Goal: Find specific page/section: Find specific page/section

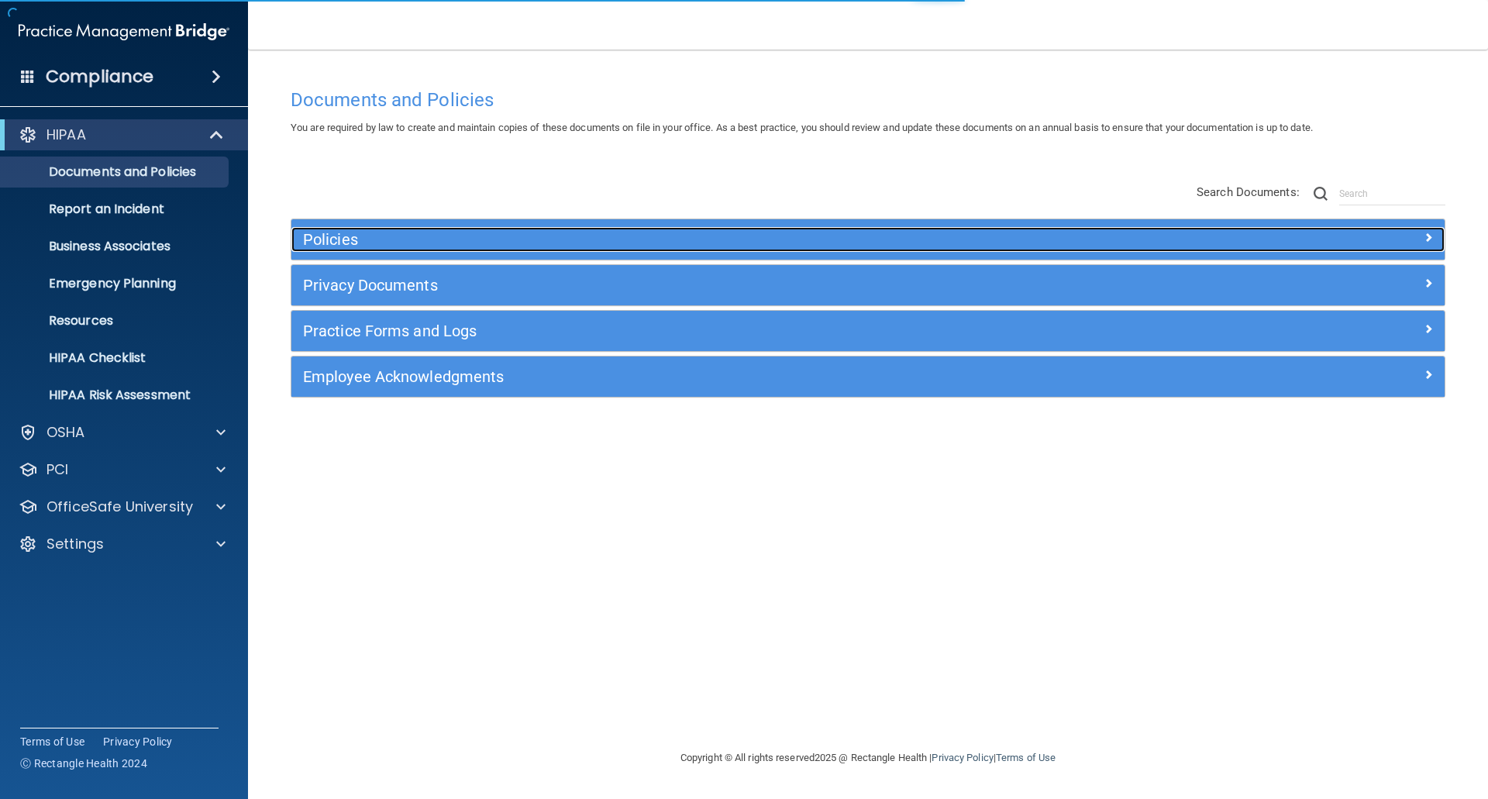
click at [373, 231] on h5 "Policies" at bounding box center [724, 239] width 842 height 17
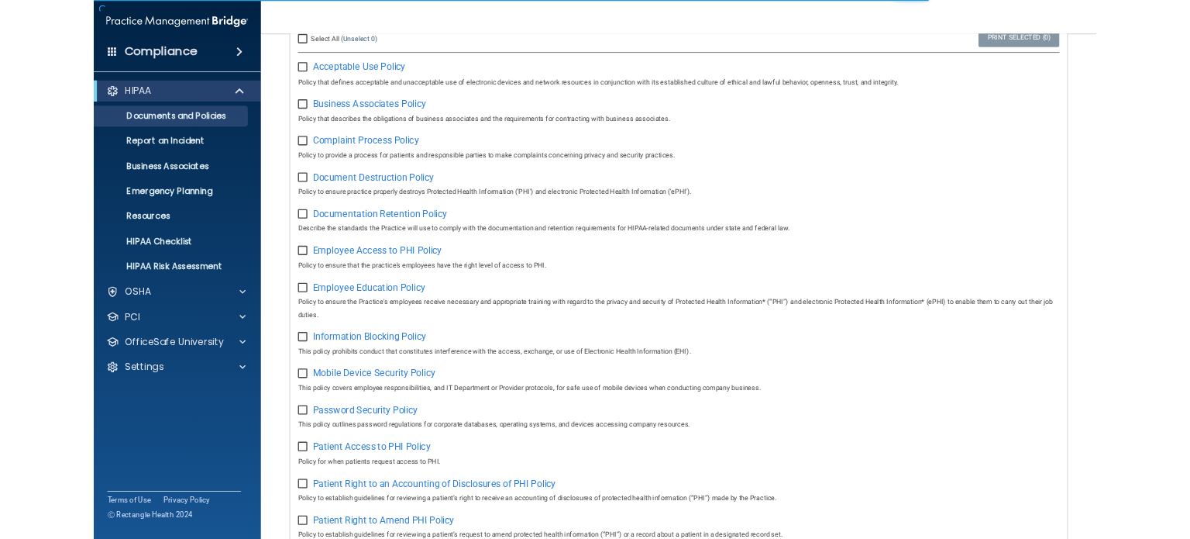
scroll to position [310, 0]
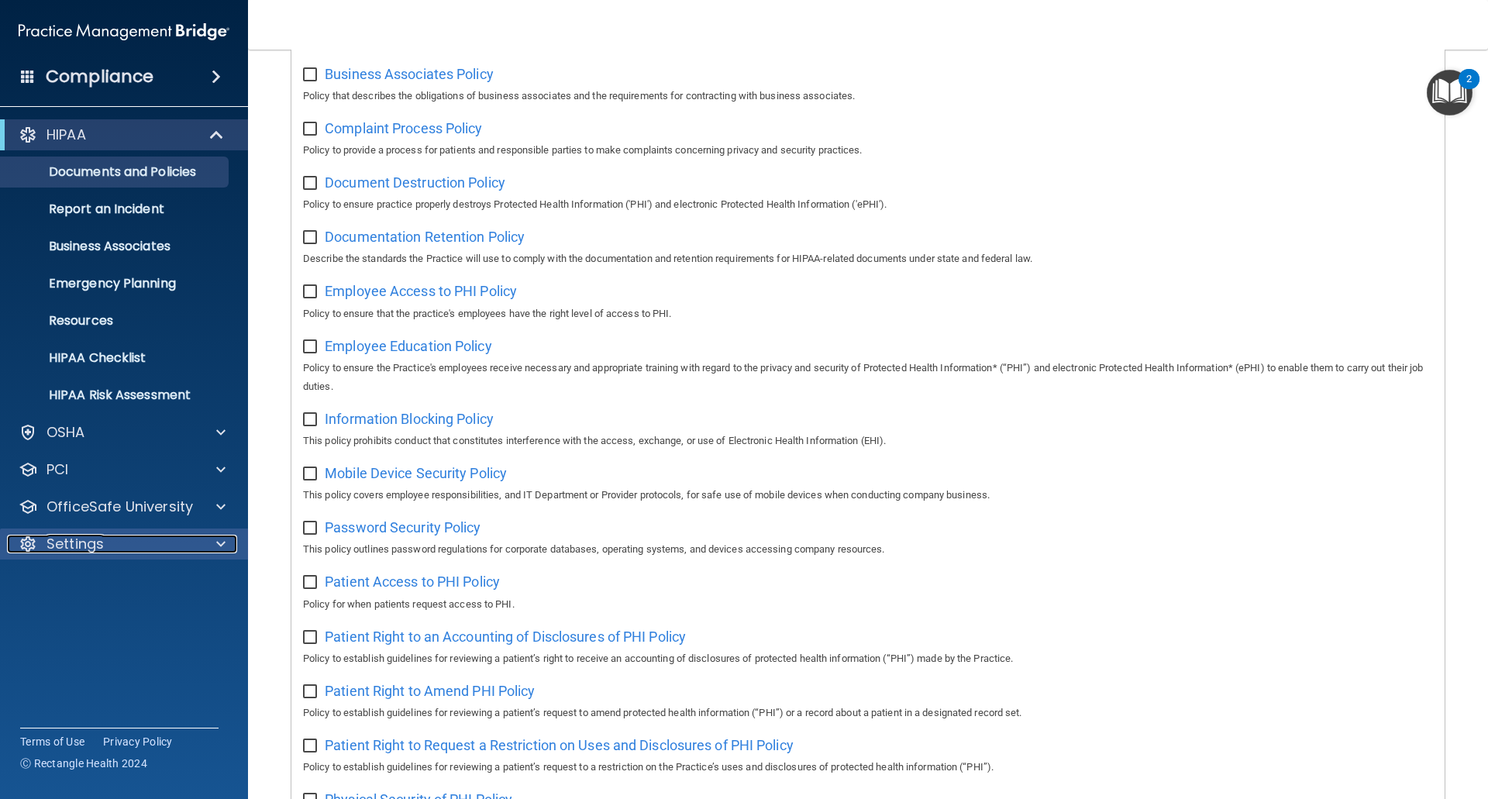
click at [88, 542] on p "Settings" at bounding box center [74, 544] width 57 height 19
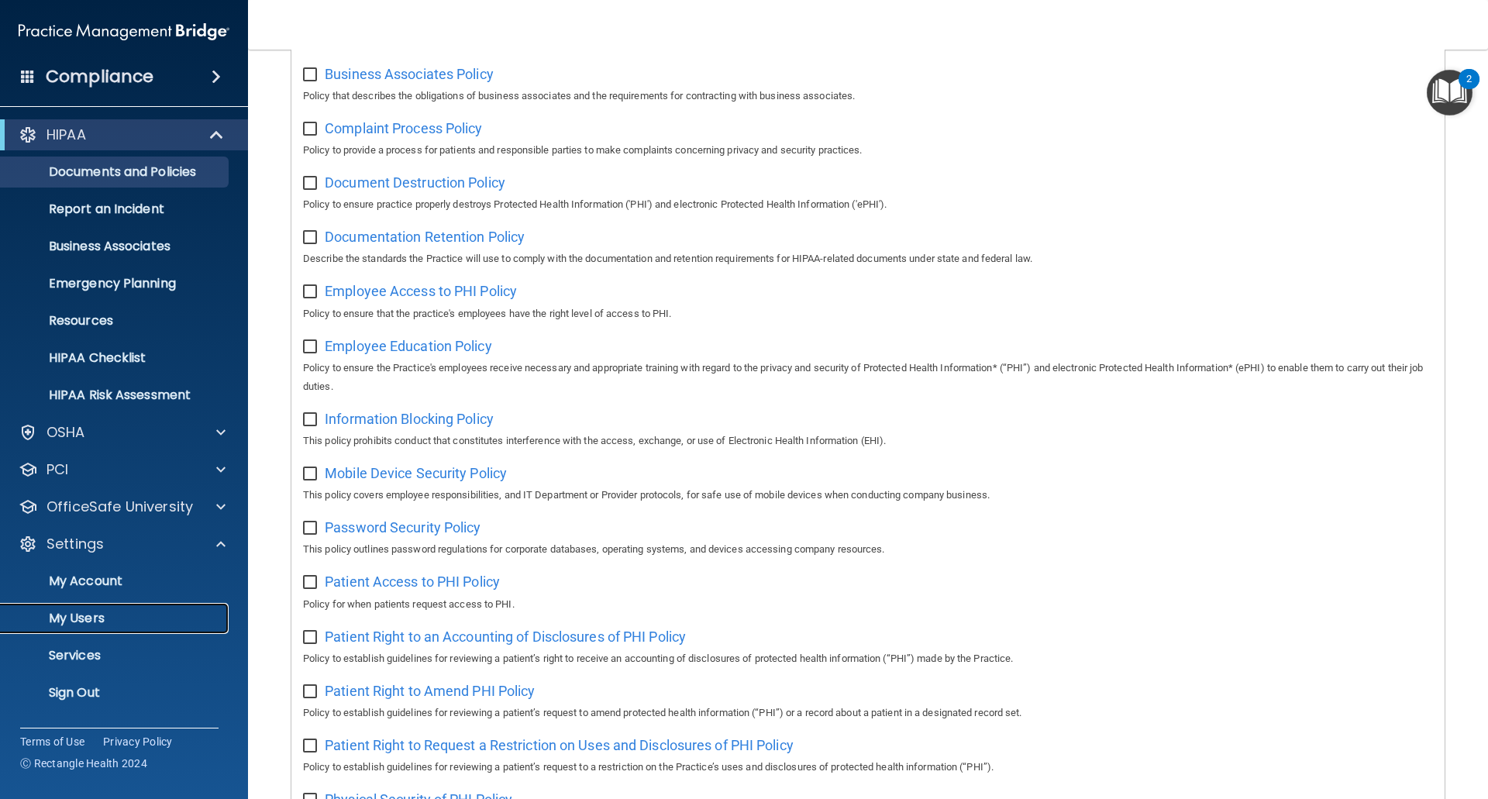
click at [104, 611] on p "My Users" at bounding box center [116, 618] width 212 height 15
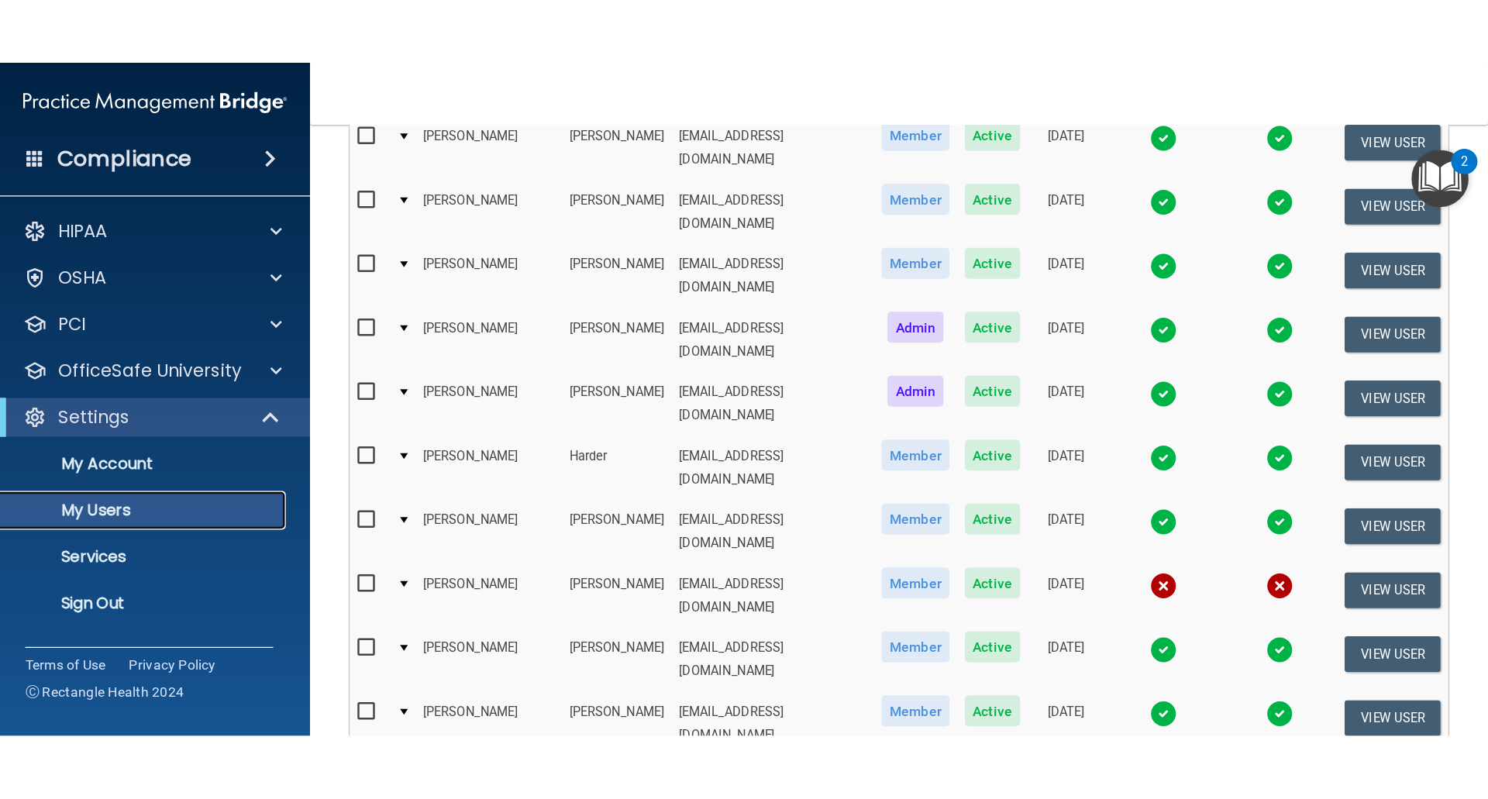
scroll to position [310, 0]
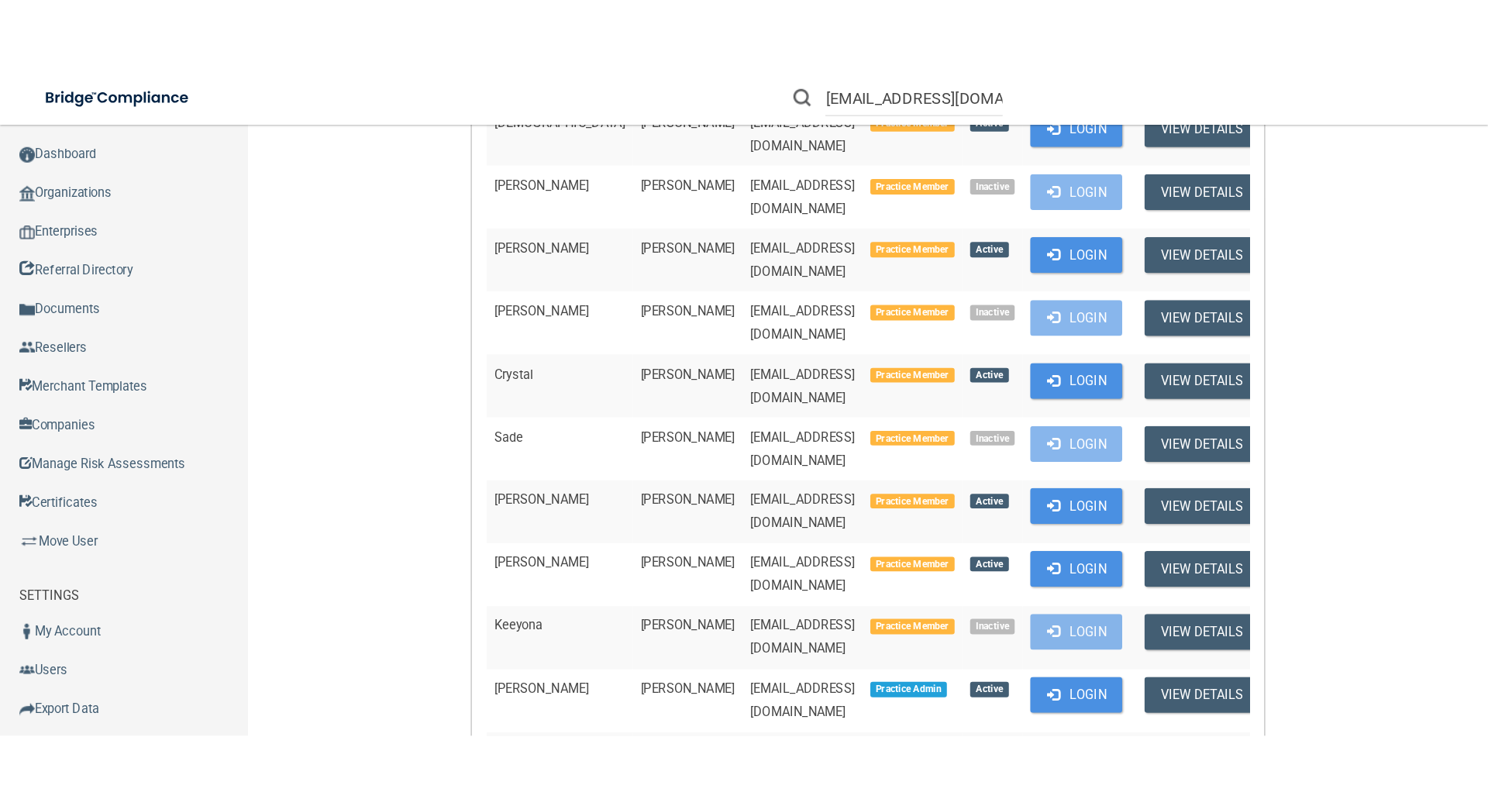
scroll to position [387, 0]
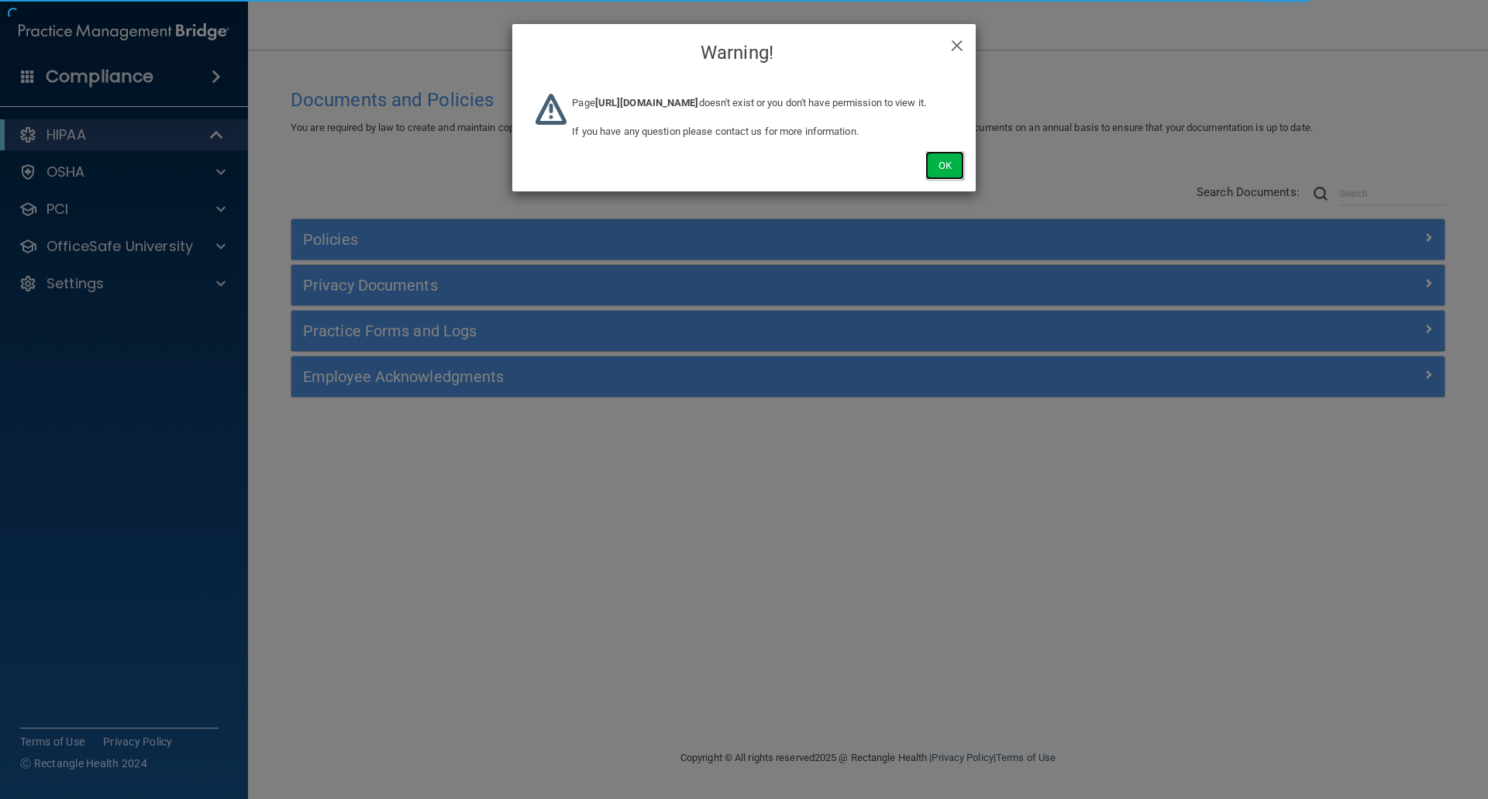
click at [937, 180] on button "Ok" at bounding box center [944, 165] width 39 height 29
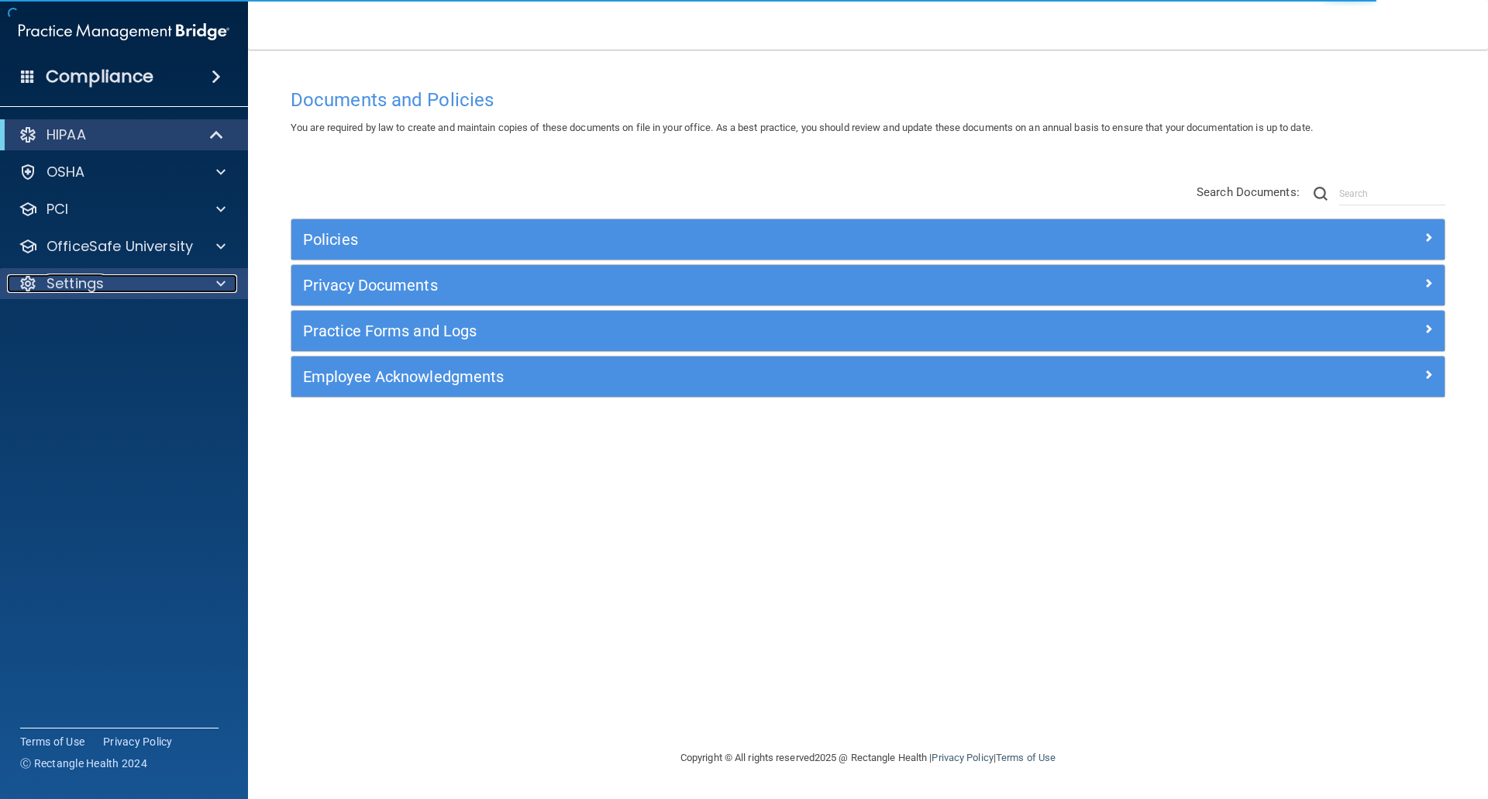
drag, startPoint x: 81, startPoint y: 282, endPoint x: 74, endPoint y: 296, distance: 15.6
click at [81, 282] on p "Settings" at bounding box center [74, 283] width 57 height 19
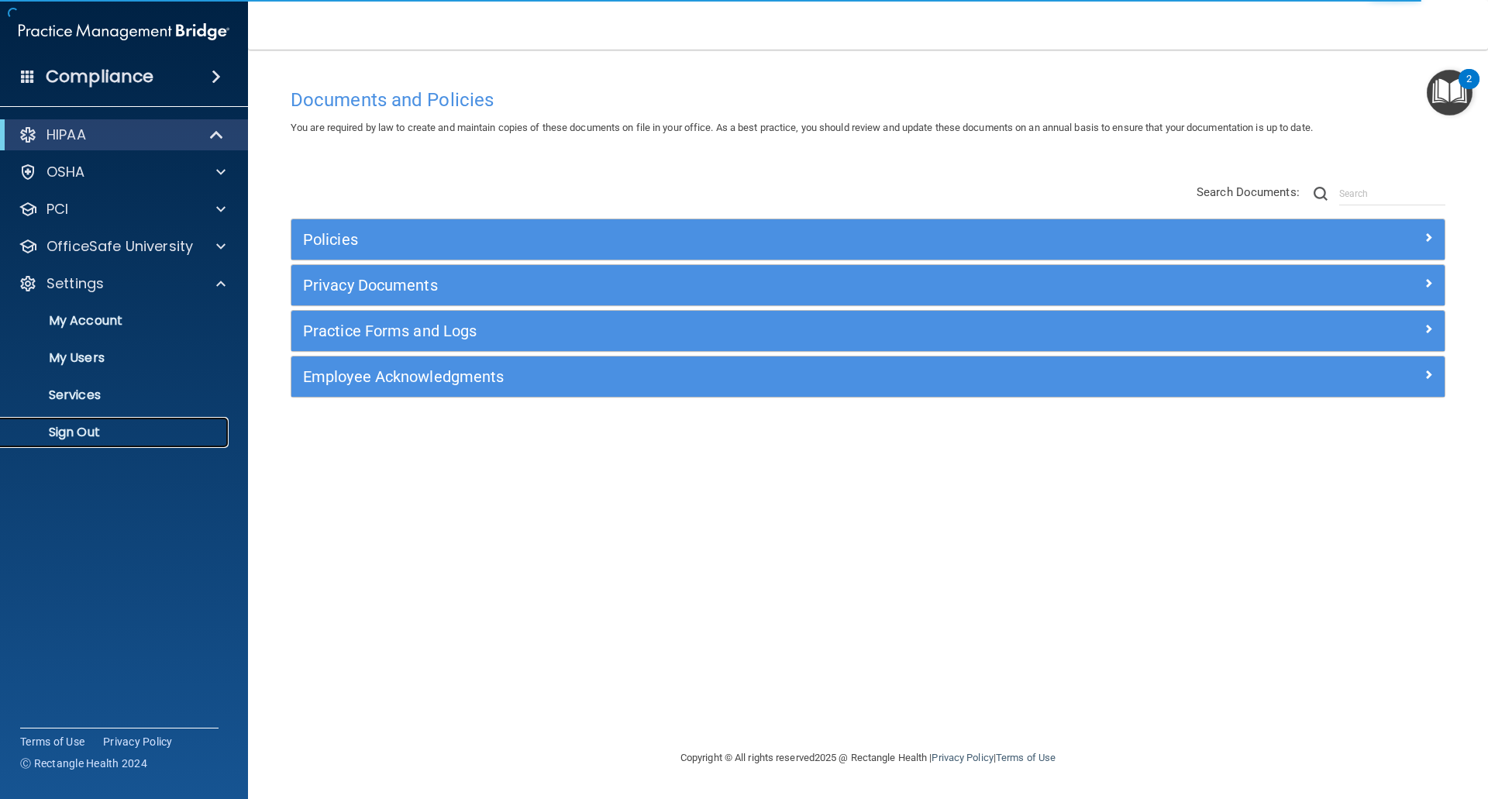
click at [81, 437] on p "Sign Out" at bounding box center [116, 432] width 212 height 15
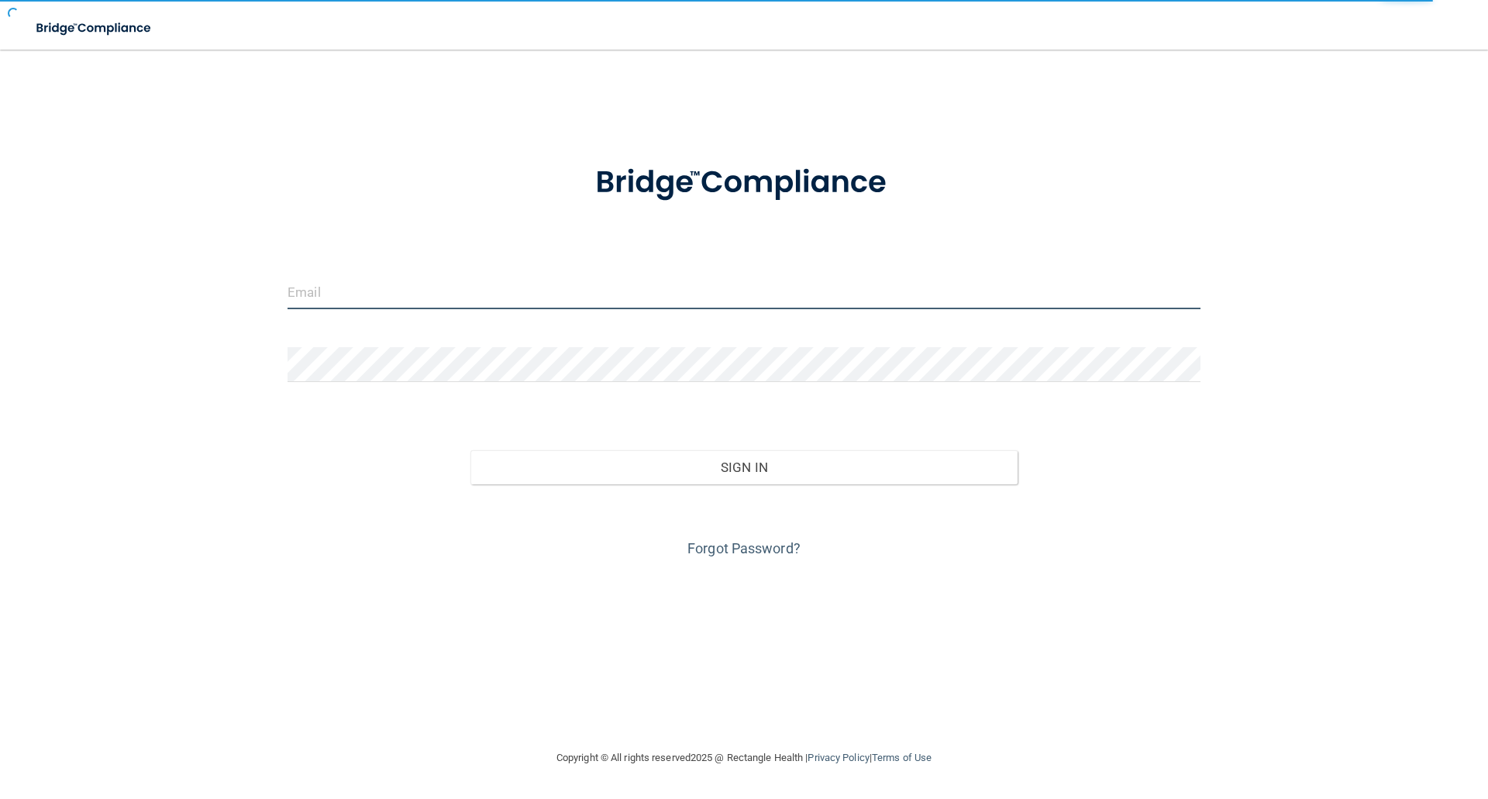
type input "elizabethc@pcihipaa.com"
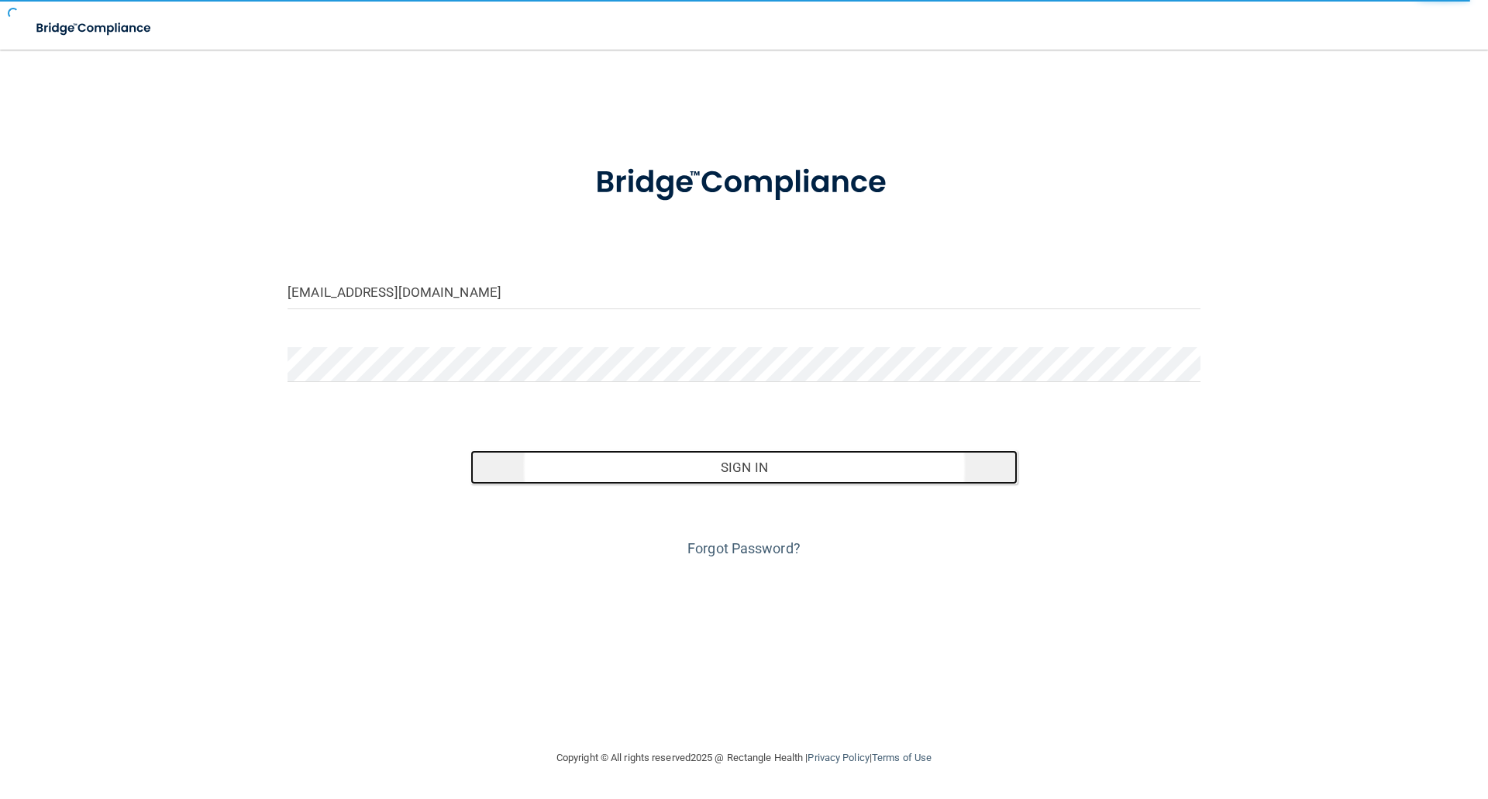
click at [847, 463] on button "Sign In" at bounding box center [744, 467] width 548 height 34
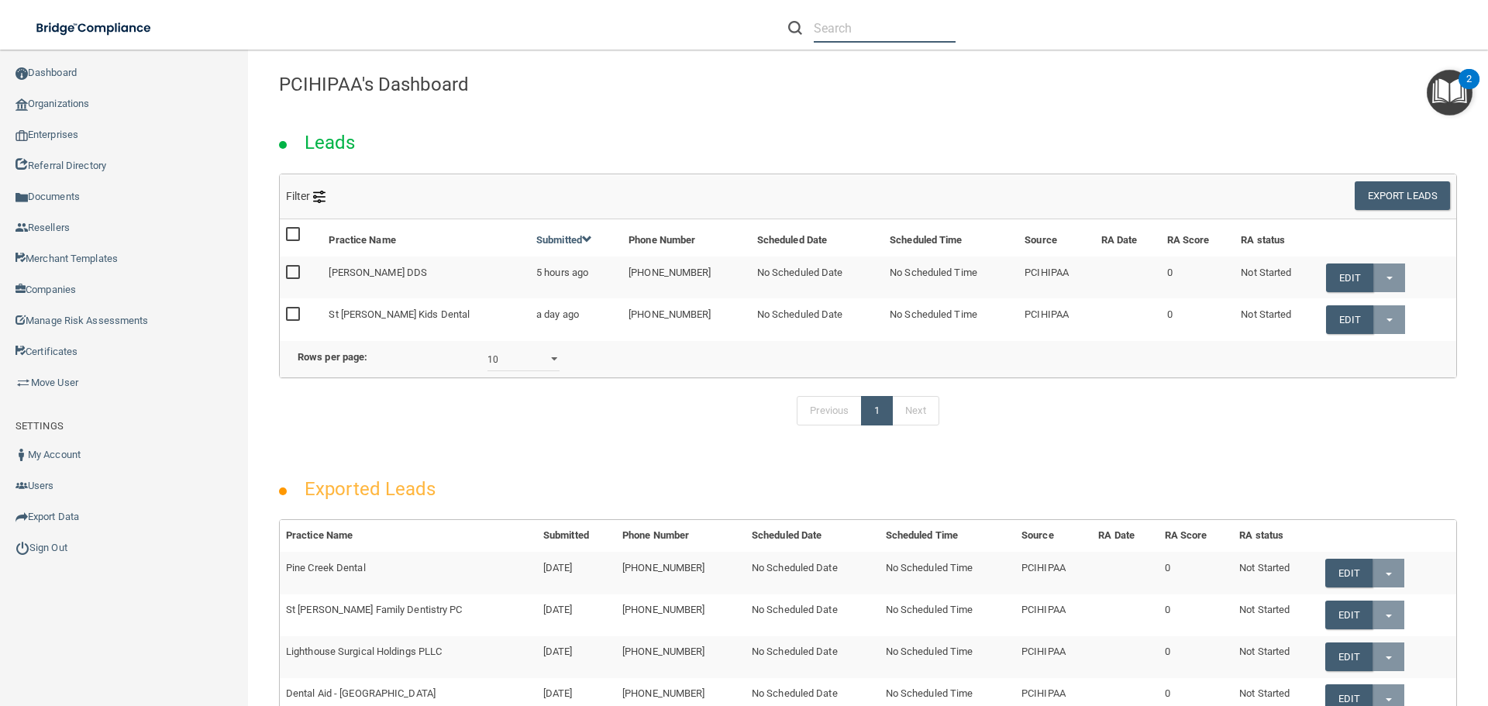
click at [843, 24] on input "text" at bounding box center [885, 28] width 142 height 29
click at [837, 35] on input "text" at bounding box center [885, 28] width 142 height 29
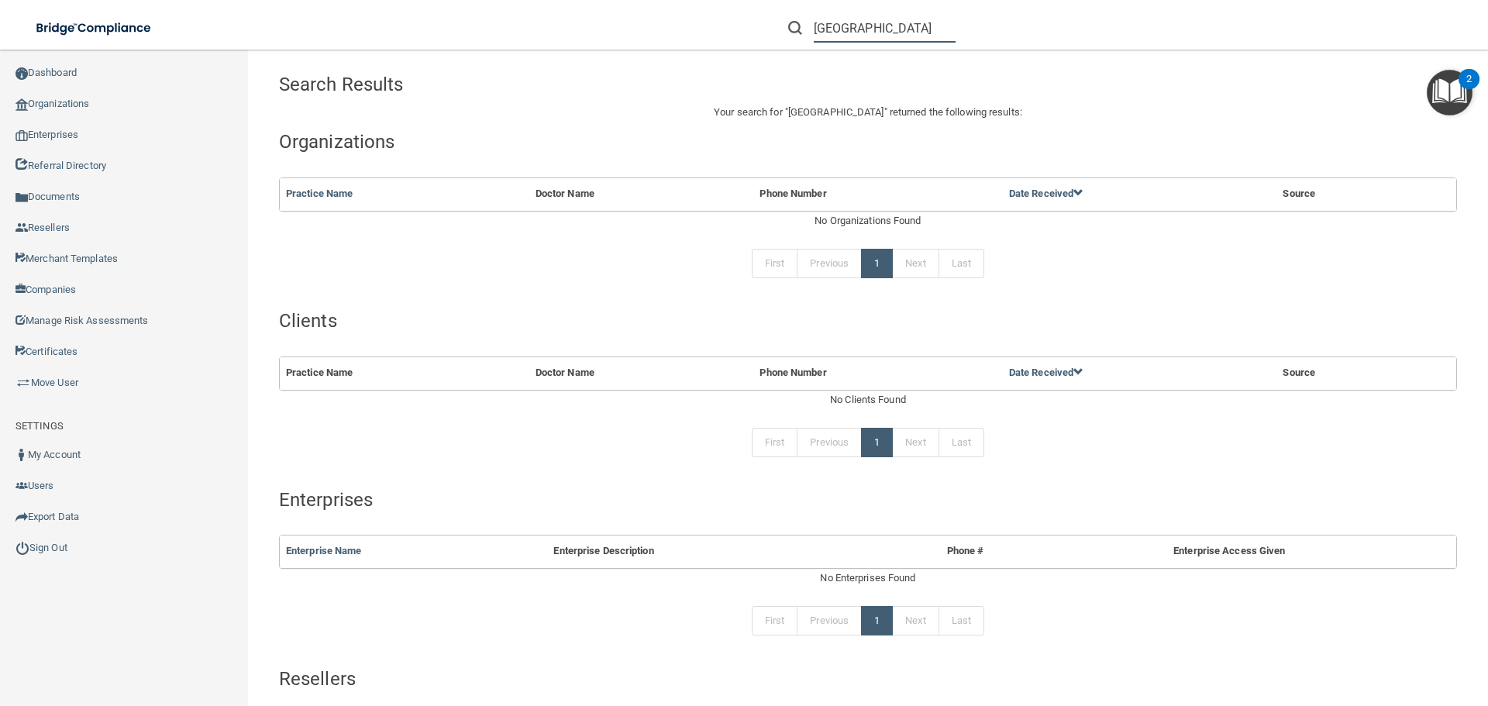
type input "csaa parkway"
